Goal: Information Seeking & Learning: Learn about a topic

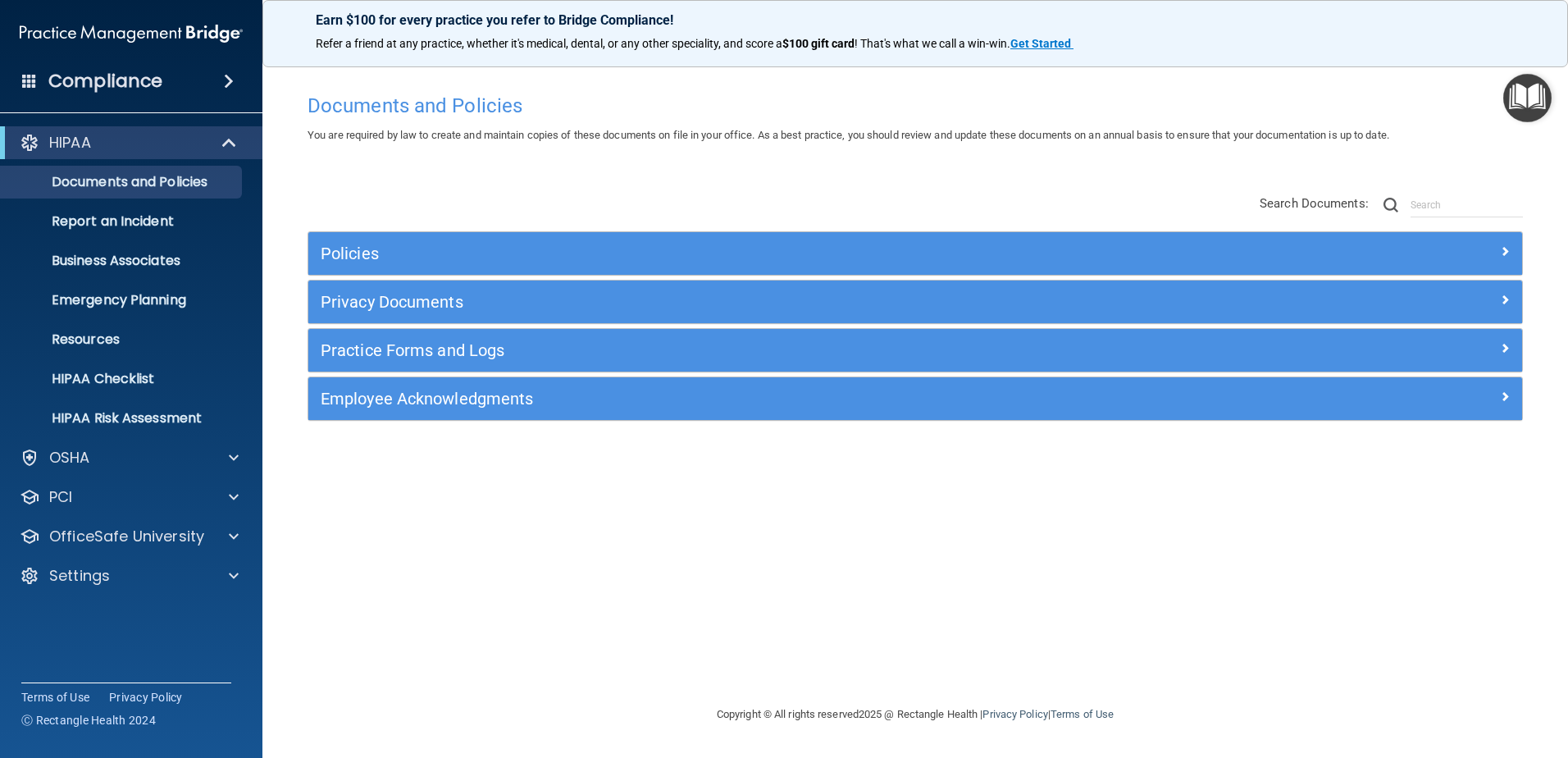
click at [216, 98] on div "Compliance" at bounding box center [131, 81] width 262 height 36
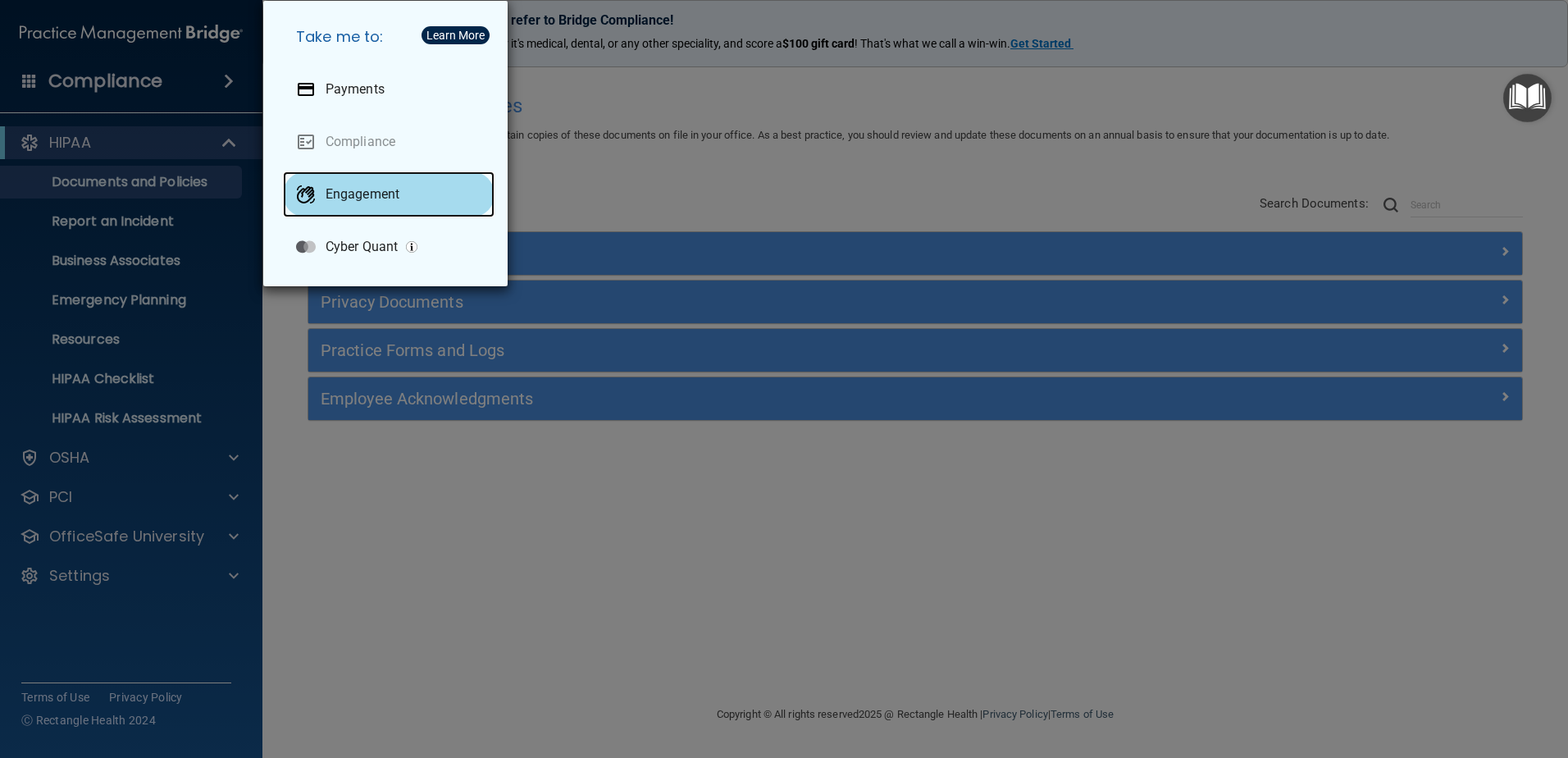
click at [330, 212] on div "Engagement" at bounding box center [389, 194] width 212 height 46
click at [343, 199] on p "Engagement" at bounding box center [363, 194] width 74 height 16
click at [657, 204] on div "Take me to: Payments Compliance Engagement Cyber Quant" at bounding box center [784, 379] width 1568 height 758
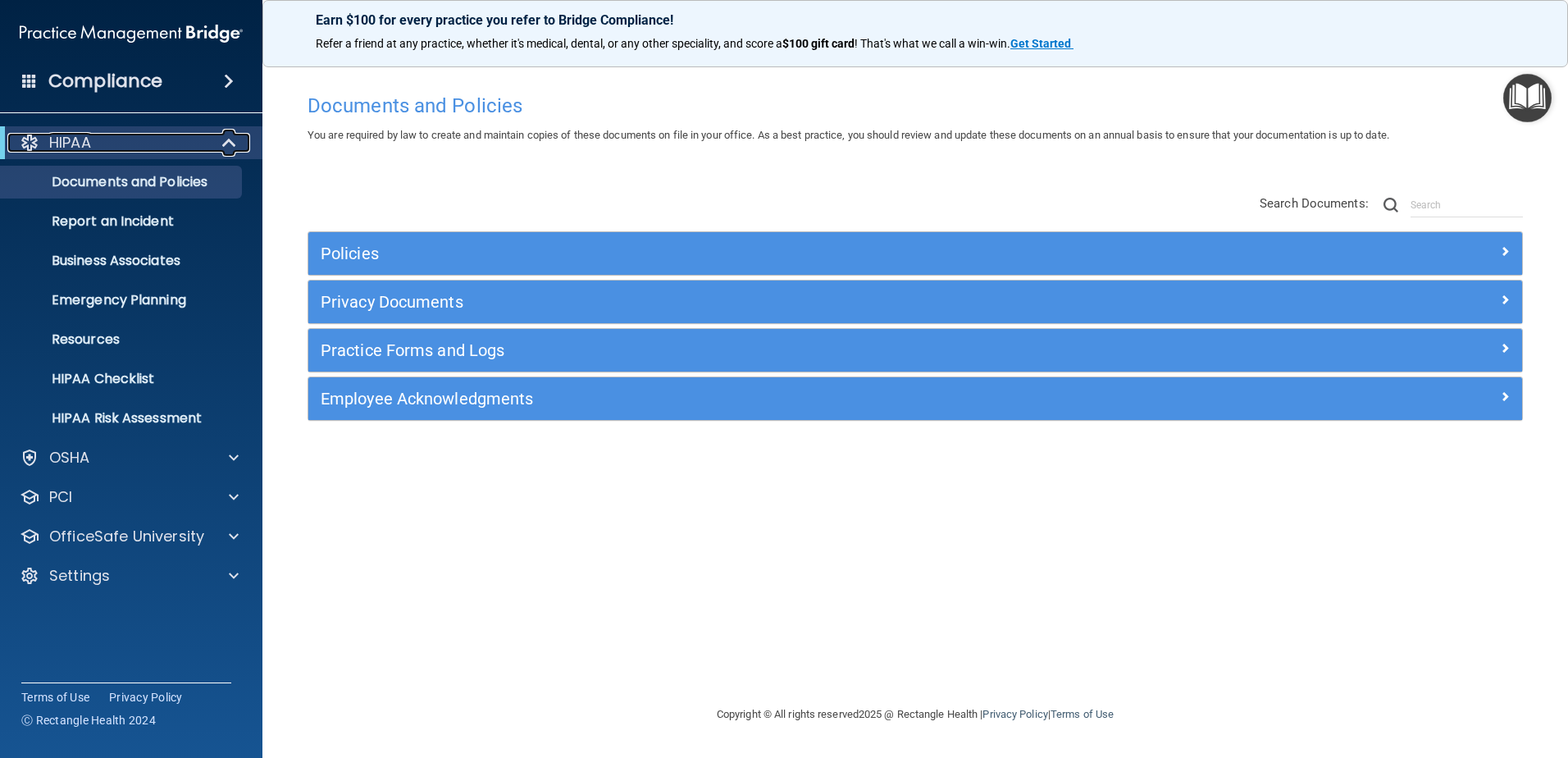
click at [230, 148] on span at bounding box center [231, 143] width 14 height 20
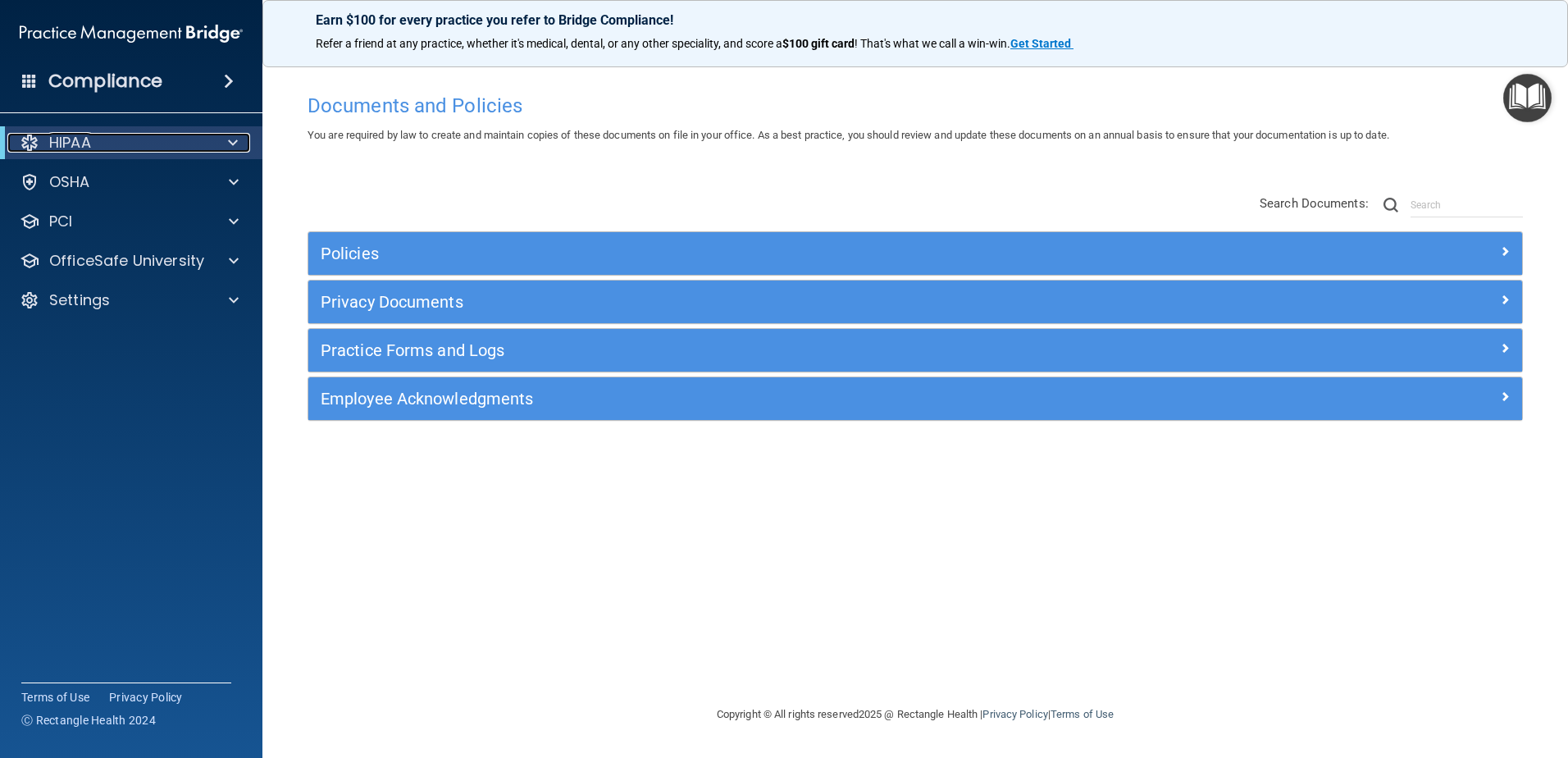
click at [230, 148] on span at bounding box center [233, 143] width 10 height 20
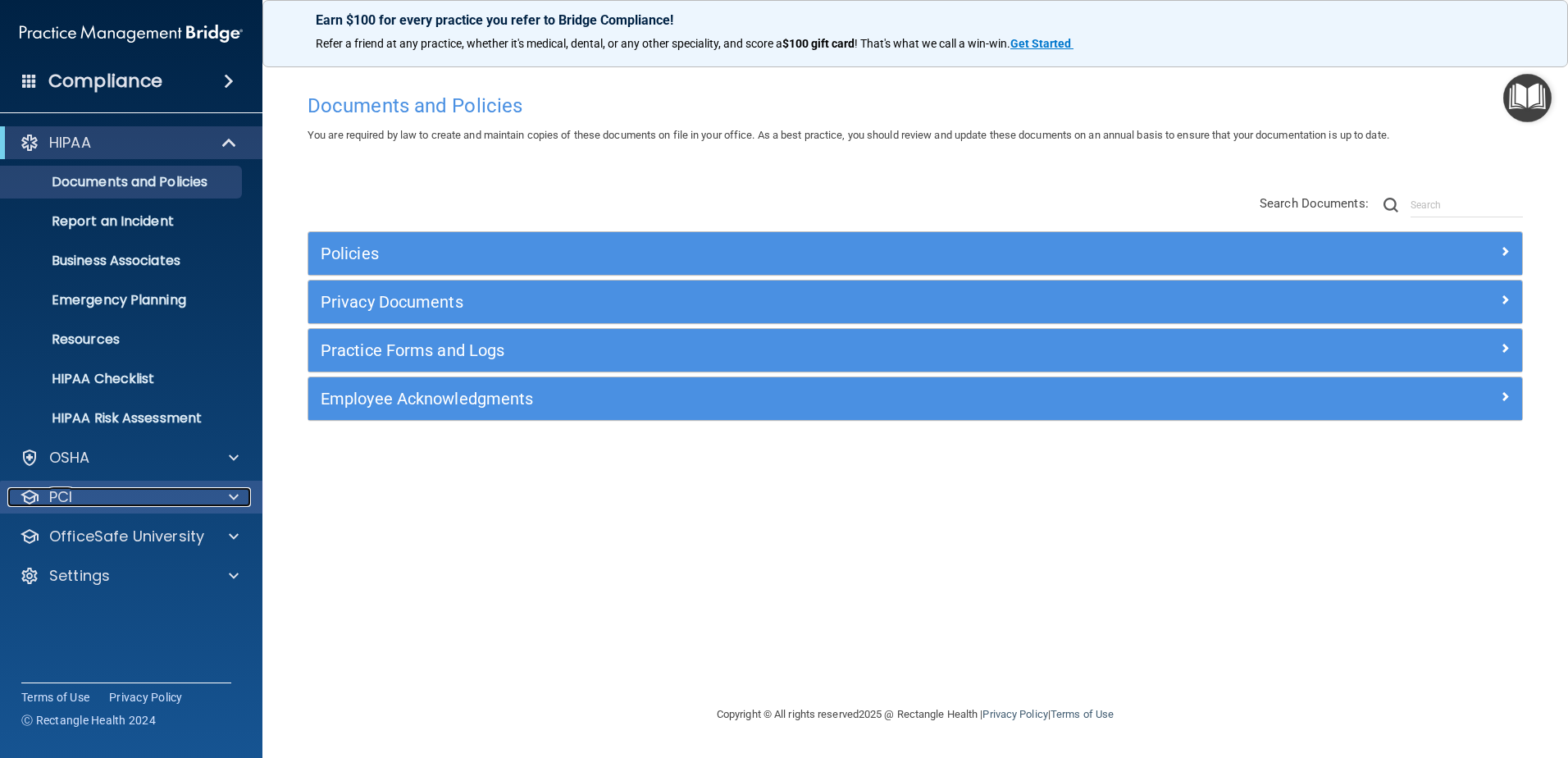
click at [231, 499] on span at bounding box center [234, 497] width 10 height 20
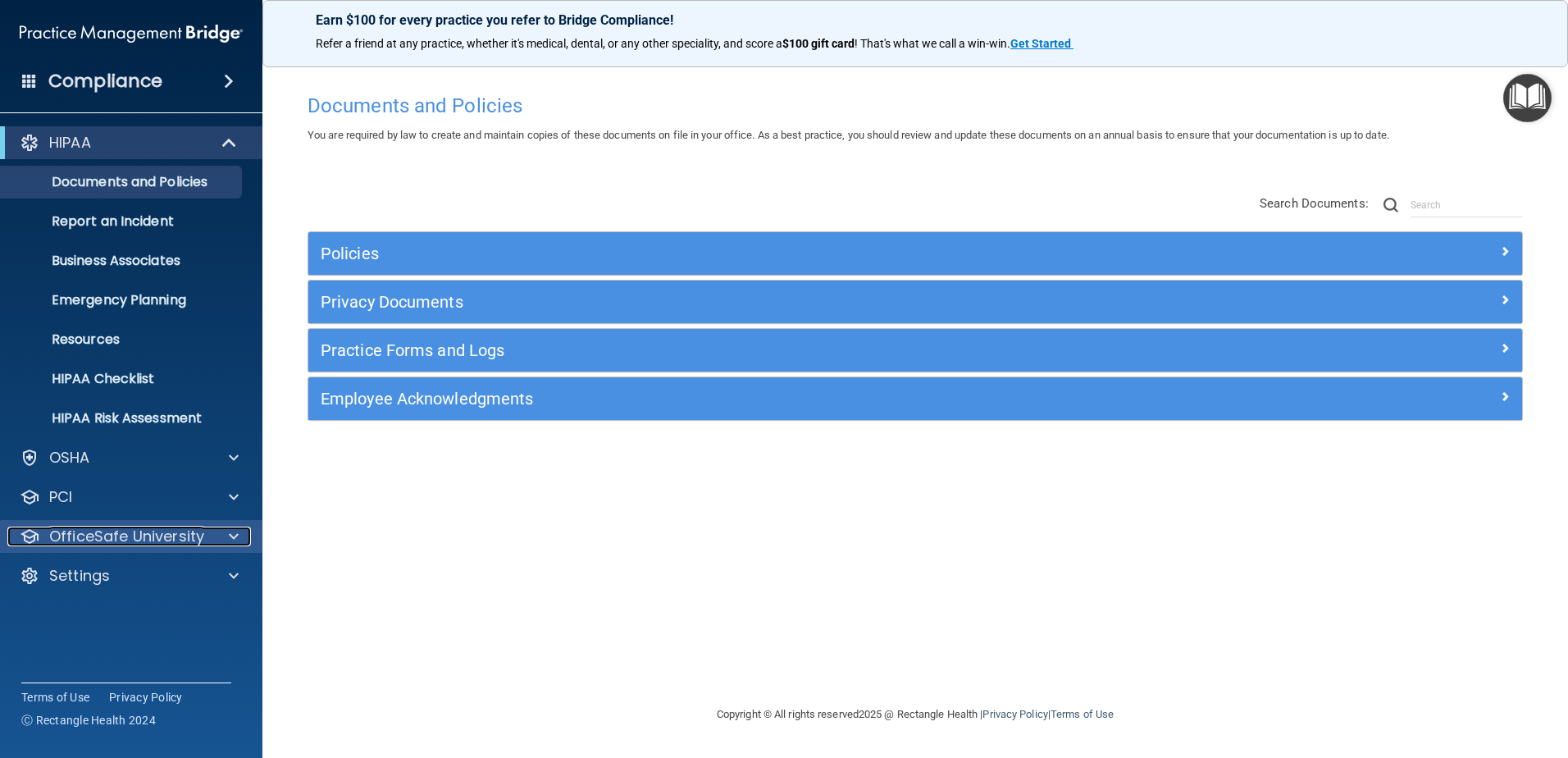
click at [226, 535] on div at bounding box center [231, 536] width 41 height 20
click at [196, 535] on p "OfficeSafe University" at bounding box center [126, 536] width 155 height 20
click at [194, 535] on p "OfficeSafe University" at bounding box center [126, 536] width 155 height 20
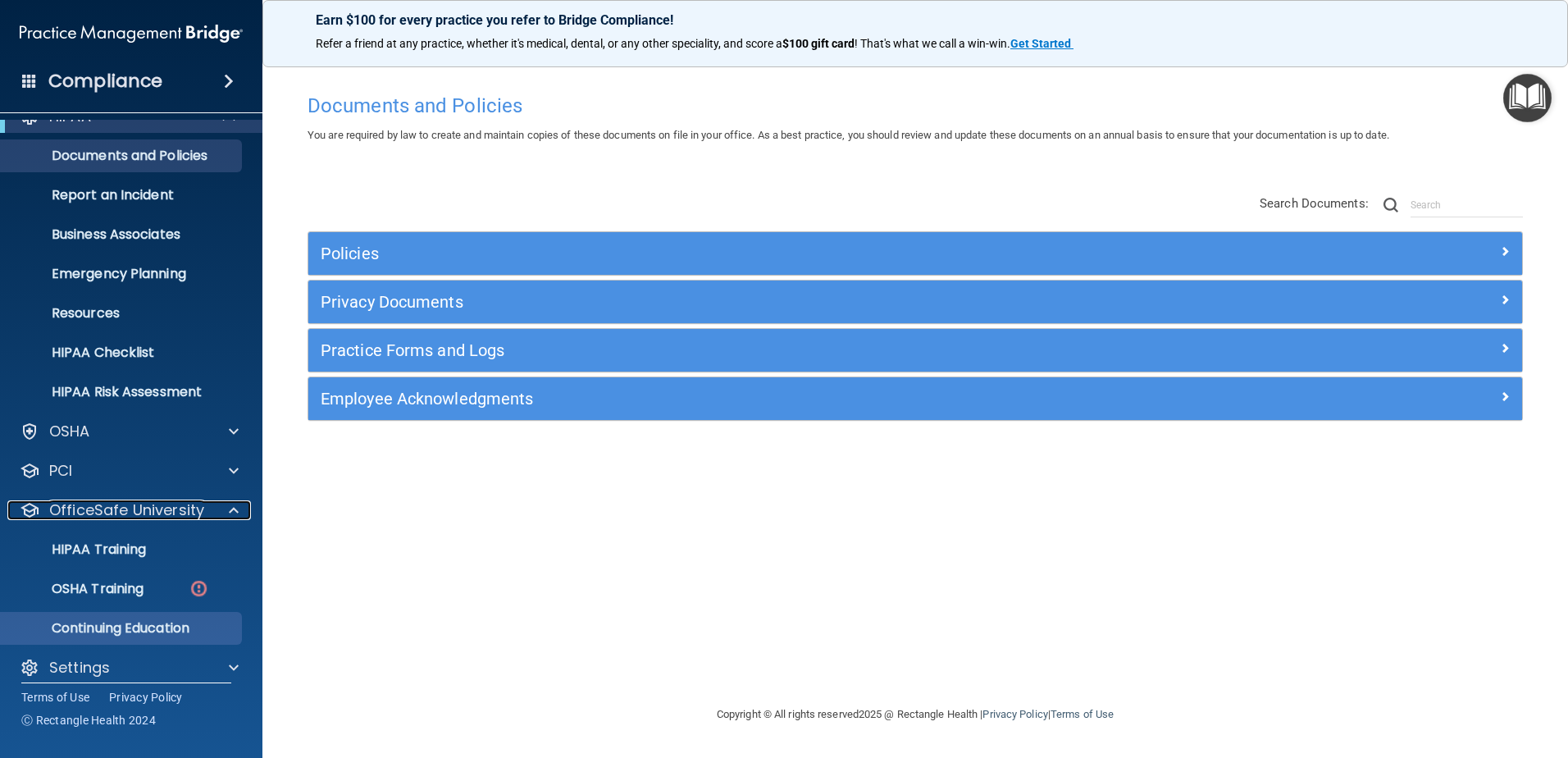
scroll to position [41, 0]
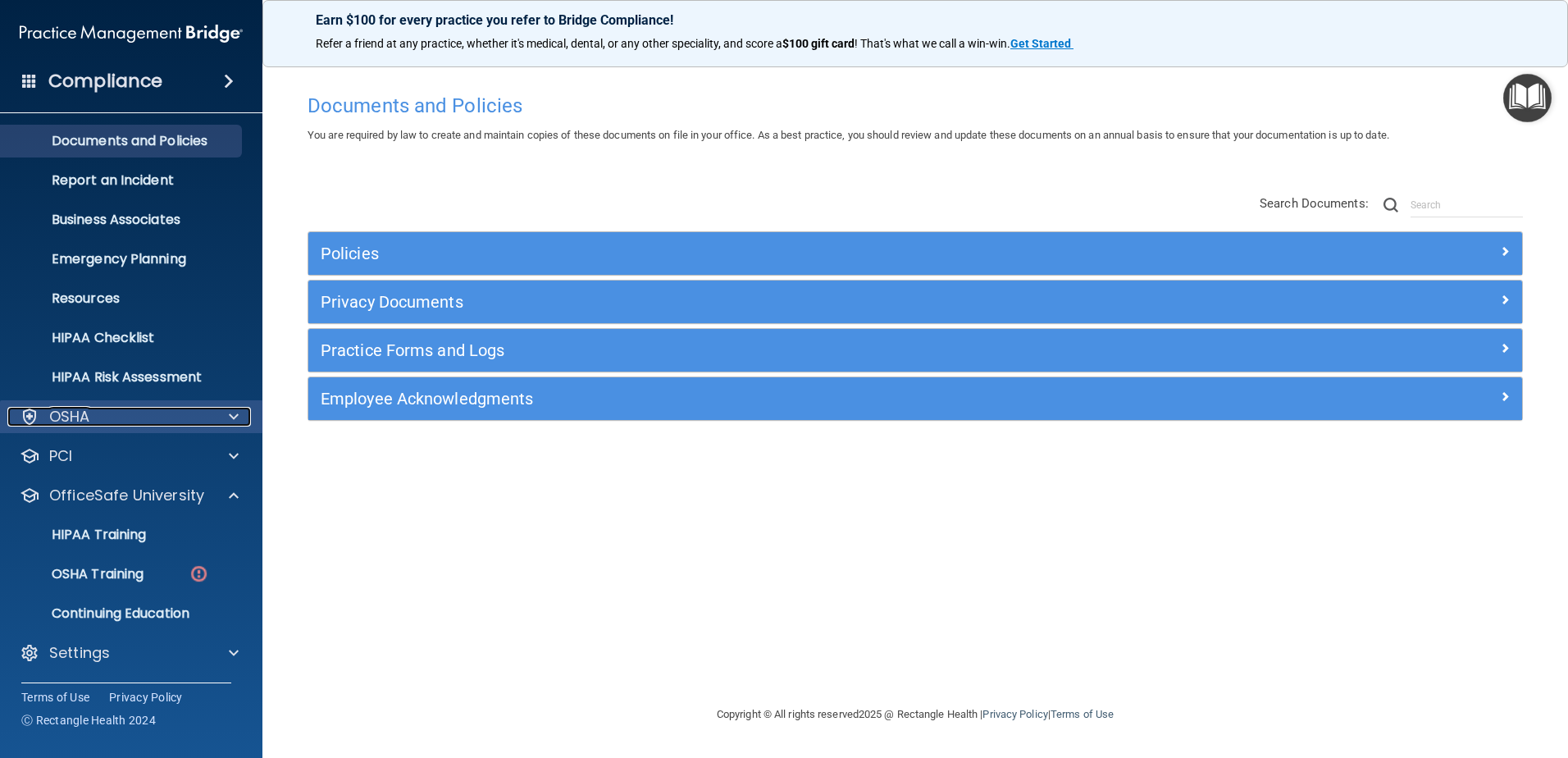
click at [228, 417] on div at bounding box center [231, 417] width 41 height 20
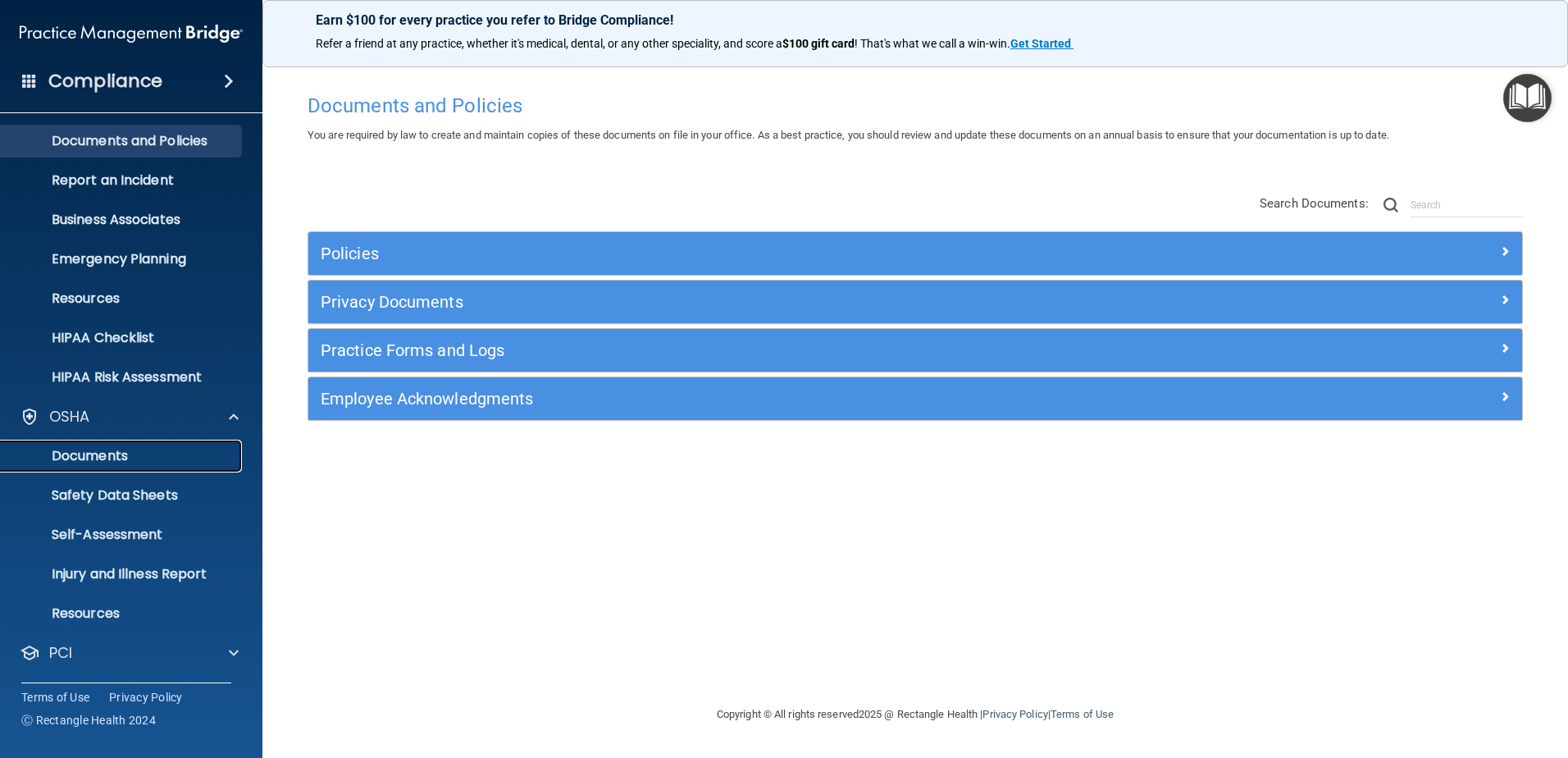
click at [72, 452] on p "Documents" at bounding box center [123, 456] width 224 height 16
